Goal: Information Seeking & Learning: Understand process/instructions

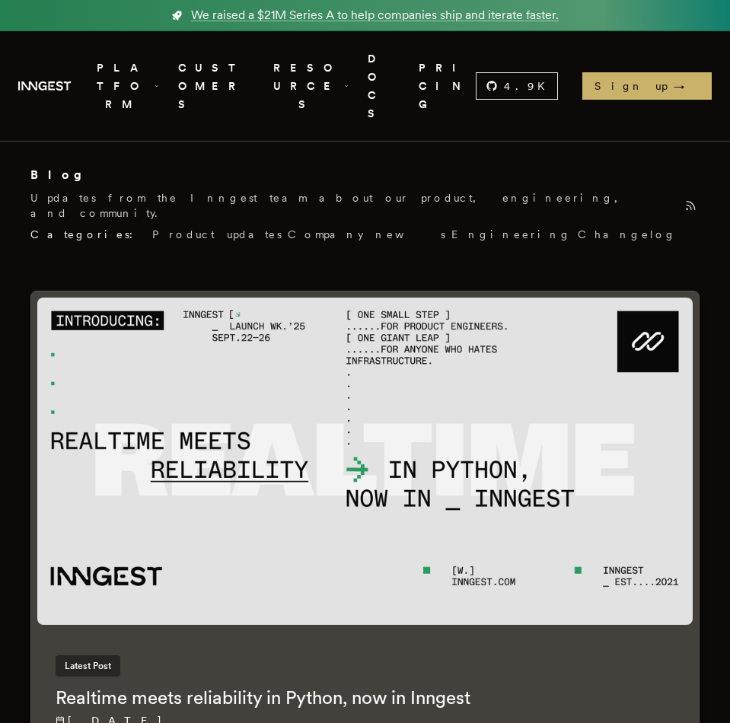
click at [459, 66] on link "PRICING" at bounding box center [447, 86] width 57 height 73
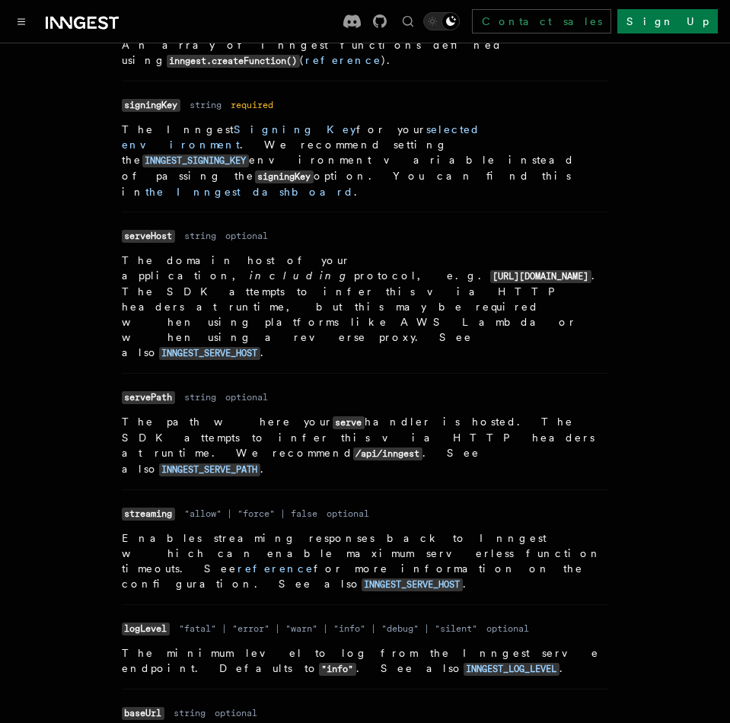
scroll to position [756, 0]
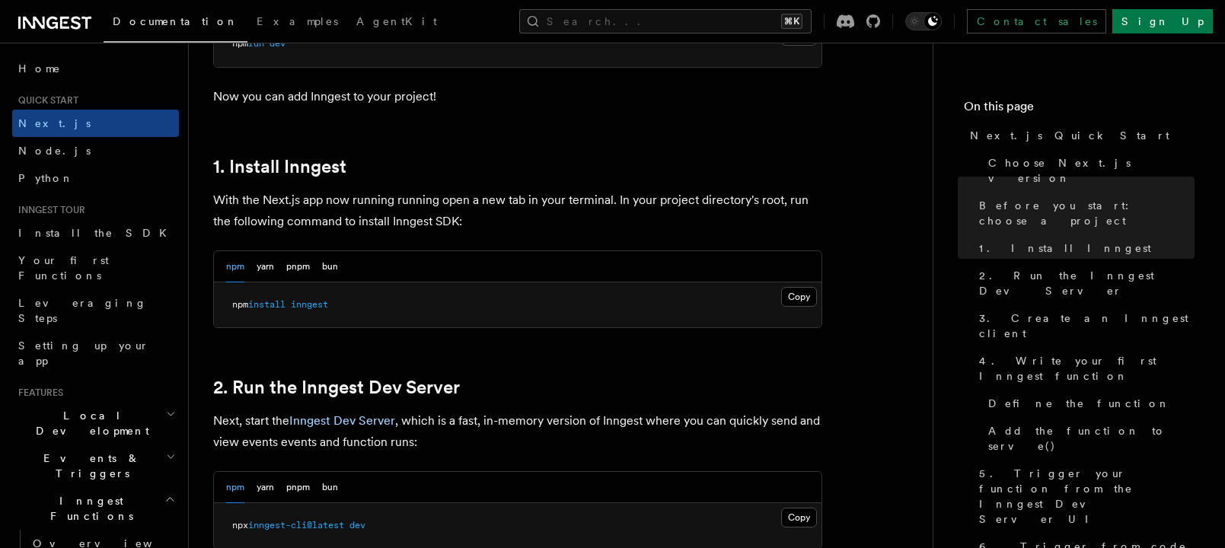
scroll to position [806, 0]
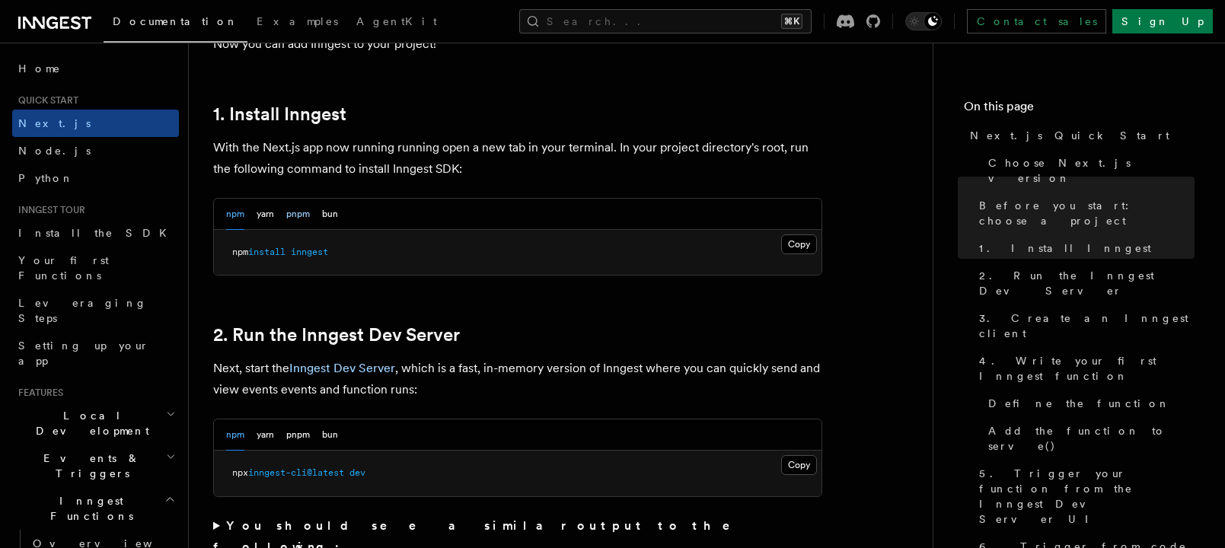
click at [308, 217] on button "pnpm" at bounding box center [298, 214] width 24 height 31
drag, startPoint x: 325, startPoint y: 253, endPoint x: 222, endPoint y: 247, distance: 103.0
click at [222, 247] on pre "pnpm add inngest" at bounding box center [518, 253] width 608 height 46
copy span "pnpm add inngest"
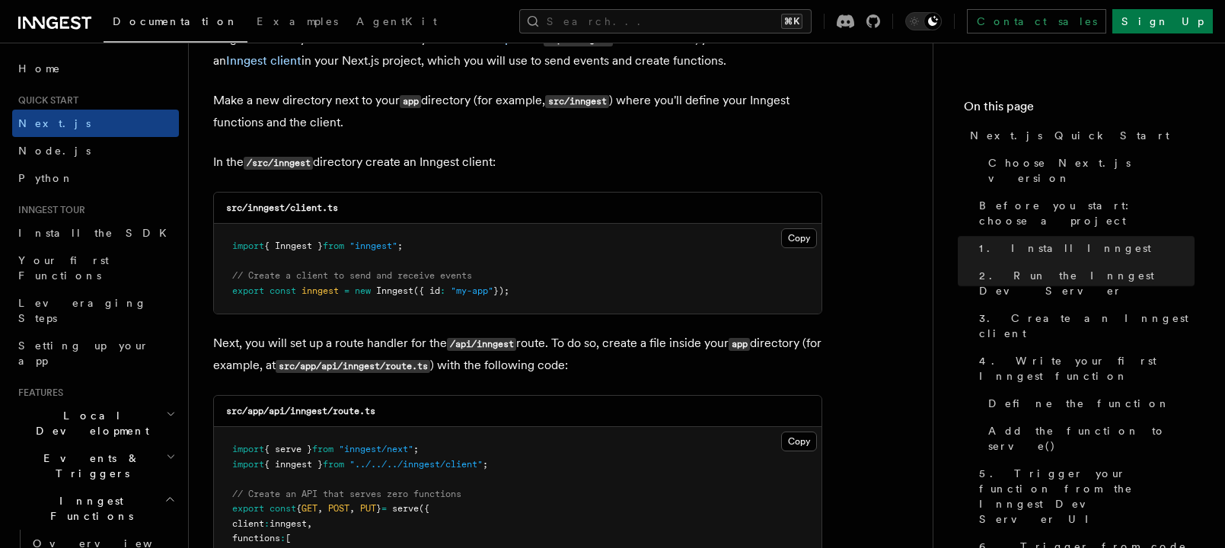
scroll to position [1873, 0]
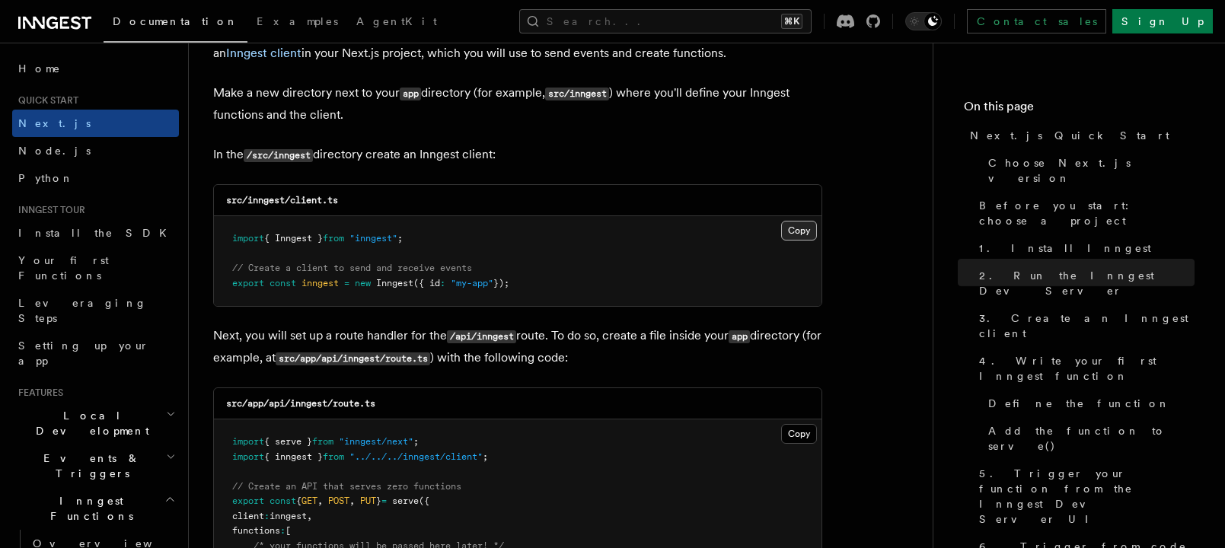
click at [796, 233] on button "Copy Copied" at bounding box center [799, 231] width 36 height 20
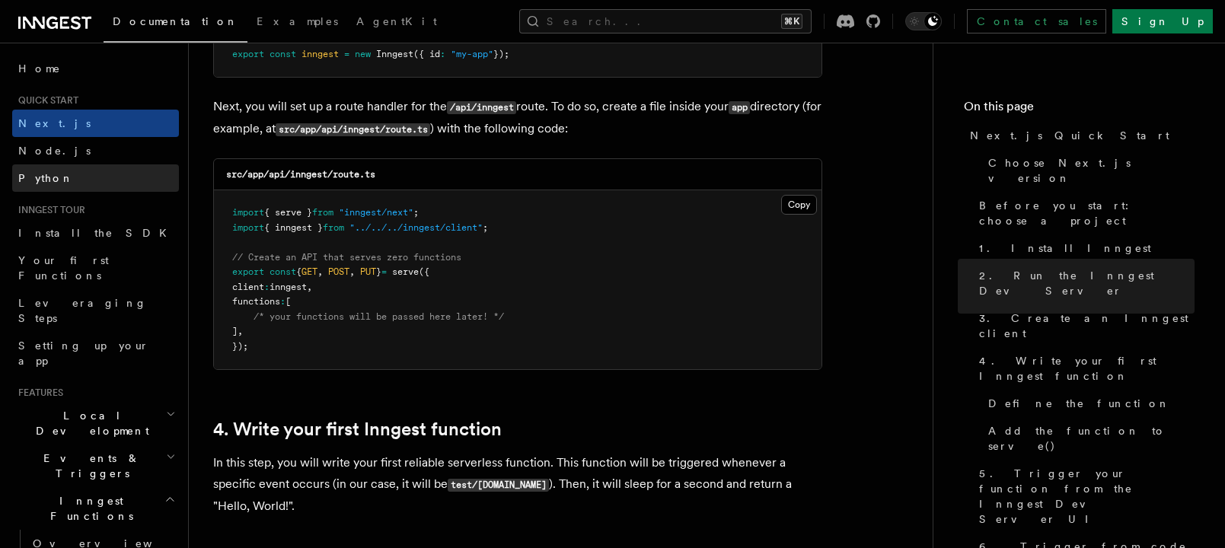
scroll to position [2103, 0]
click at [338, 170] on code "src/app/api/inngest/route.ts" at bounding box center [300, 173] width 149 height 11
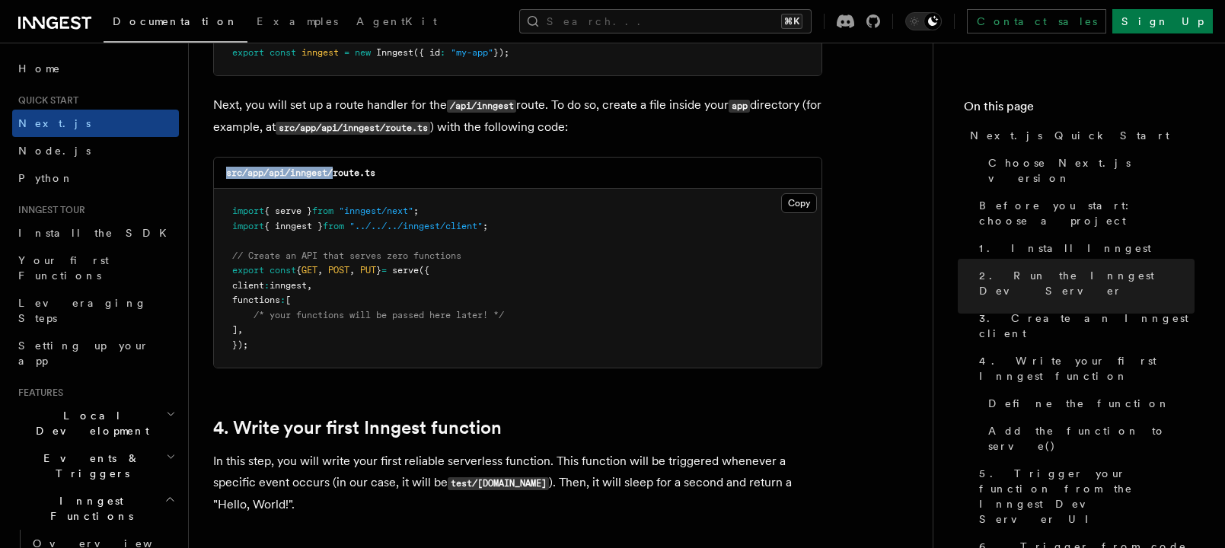
drag, startPoint x: 334, startPoint y: 173, endPoint x: 216, endPoint y: 171, distance: 118.1
click at [216, 171] on div "src/app/api/inngest/route.ts" at bounding box center [518, 173] width 608 height 31
copy code "src/app/api/inngest/"
click at [792, 203] on button "Copy Copied" at bounding box center [799, 203] width 36 height 20
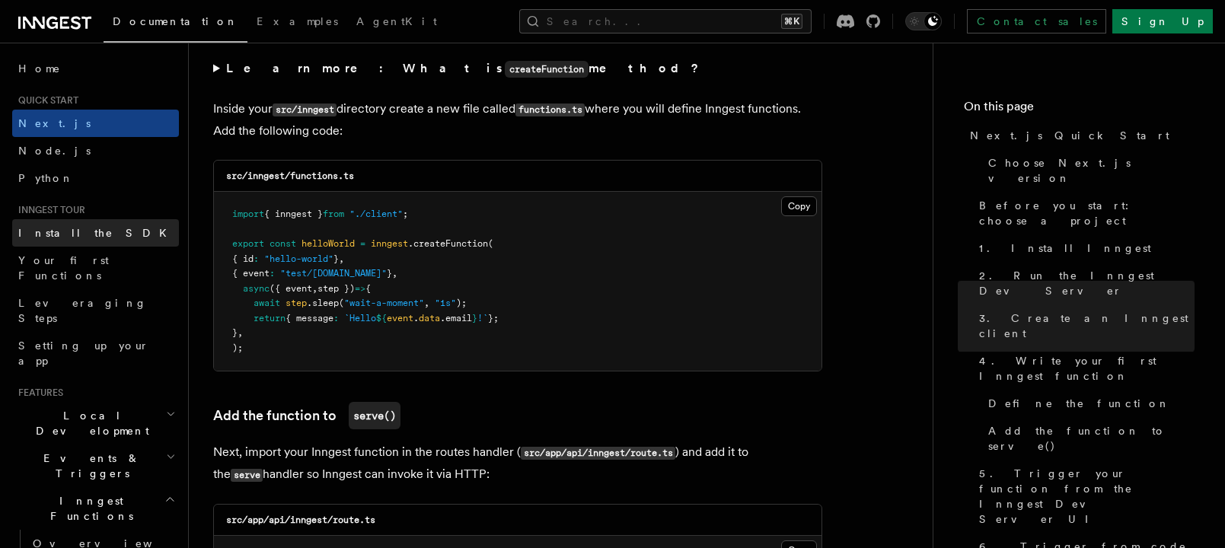
scroll to position [2689, 0]
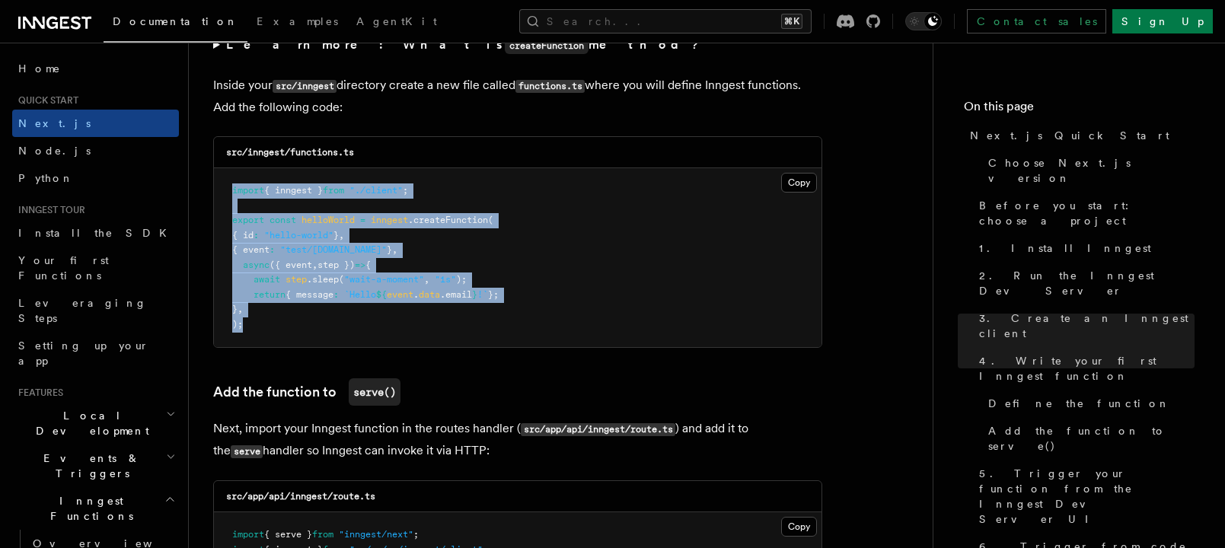
drag, startPoint x: 261, startPoint y: 333, endPoint x: 222, endPoint y: 193, distance: 145.6
click at [222, 193] on pre "import { inngest } from "./client" ; export const helloWorld = inngest .createF…" at bounding box center [518, 257] width 608 height 179
copy code "import { inngest } from "./client" ; export const helloWorld = inngest .createF…"
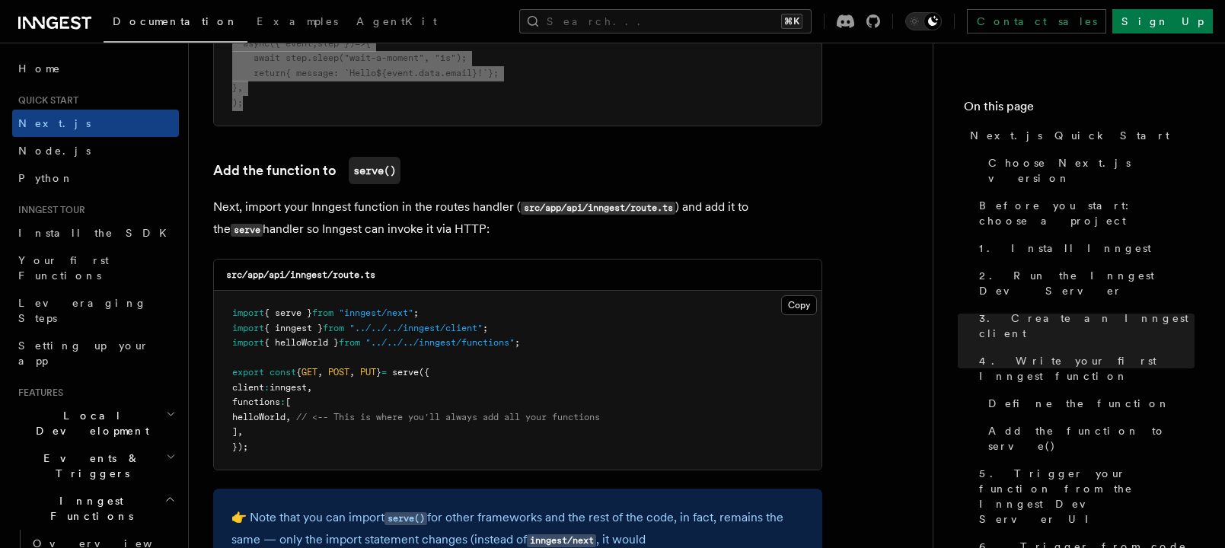
scroll to position [2987, 0]
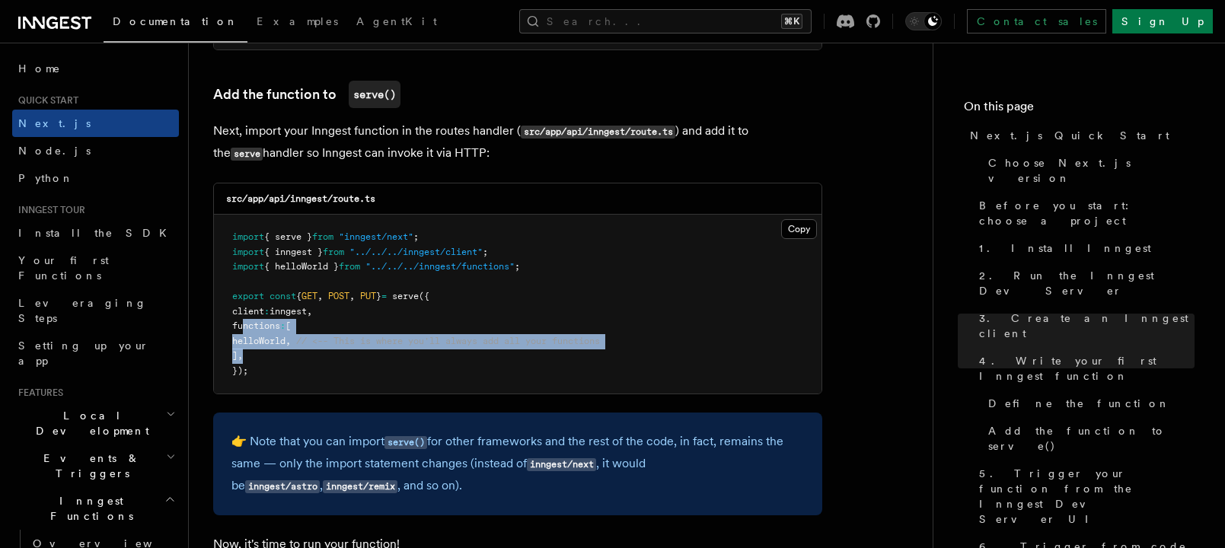
drag, startPoint x: 267, startPoint y: 363, endPoint x: 244, endPoint y: 335, distance: 36.2
click at [244, 335] on pre "import { serve } from "inngest/next" ; import { inngest } from "../../../innges…" at bounding box center [518, 304] width 608 height 179
copy code "functions : [ helloWorld , // <-- This is where you'll always add all your func…"
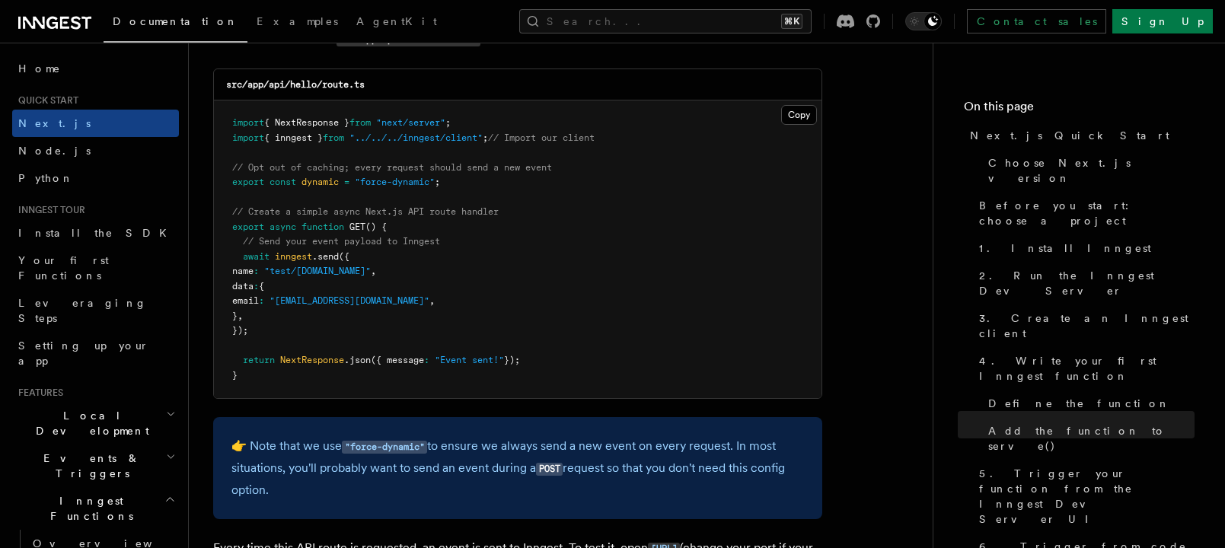
scroll to position [8051, 0]
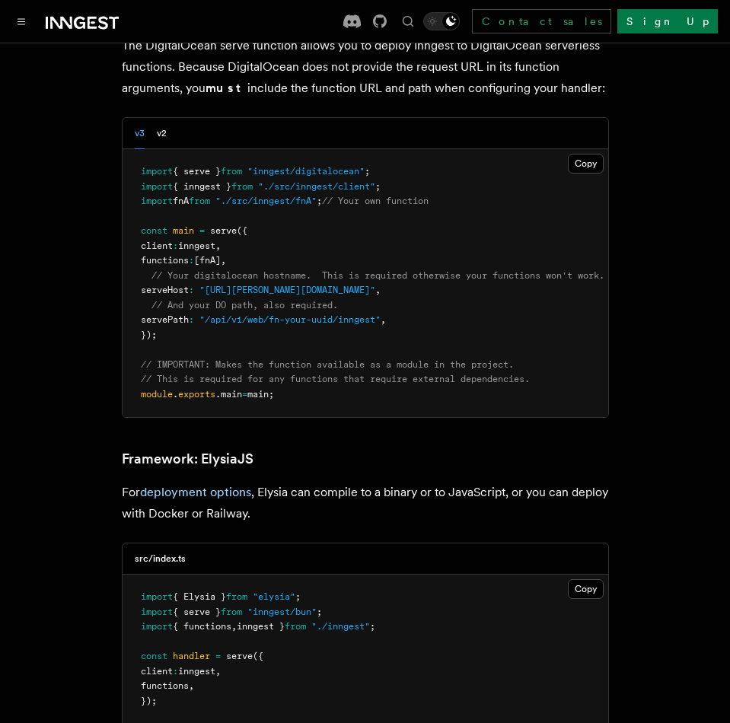
scroll to position [3937, 0]
